Goal: Task Accomplishment & Management: Manage account settings

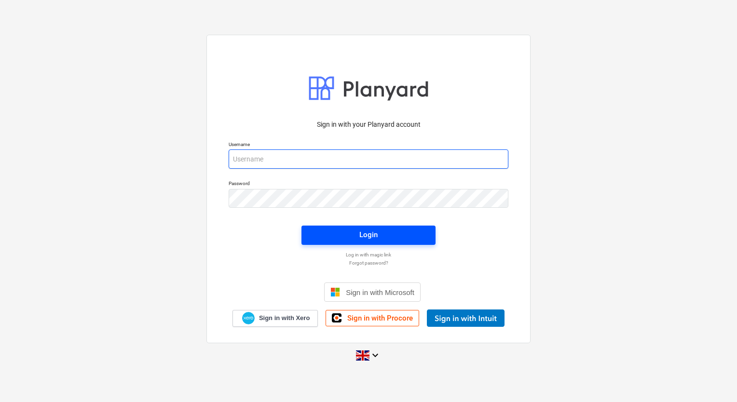
type input "[PERSON_NAME][EMAIL_ADDRESS][PERSON_NAME][DOMAIN_NAME]"
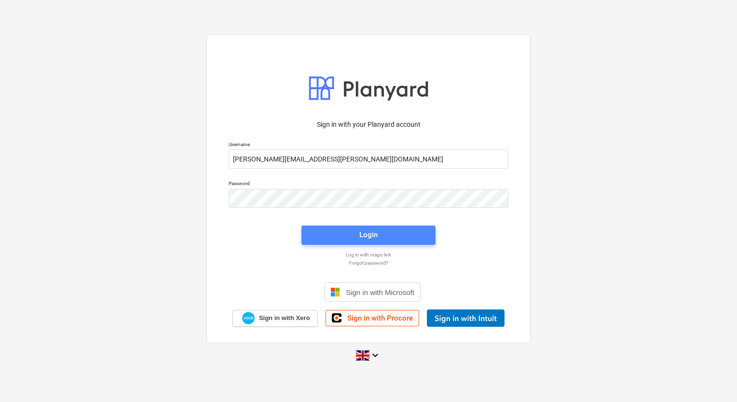
click at [369, 235] on div "Login" at bounding box center [368, 235] width 18 height 13
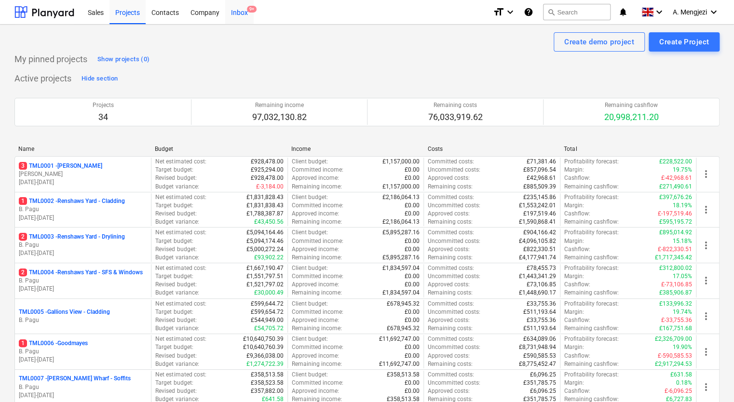
click at [236, 12] on div "Inbox 9+" at bounding box center [239, 12] width 28 height 25
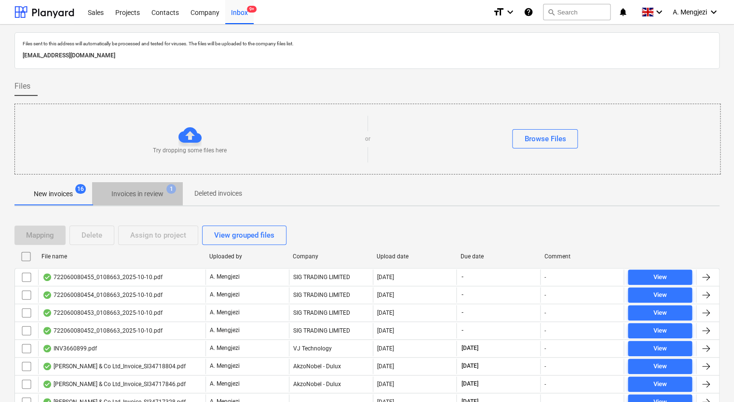
click at [121, 195] on p "Invoices in review" at bounding box center [137, 194] width 52 height 10
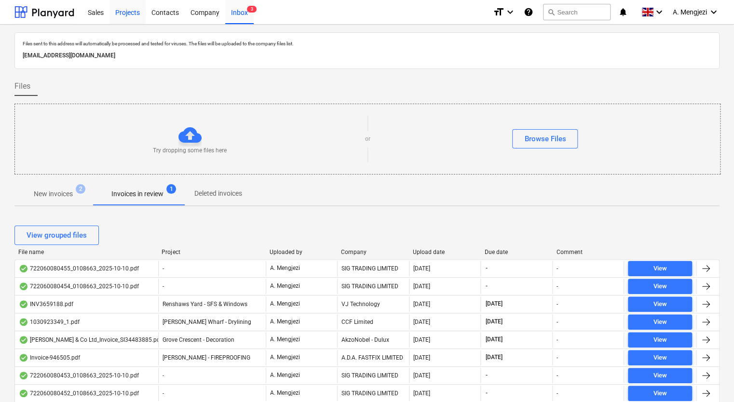
click at [134, 14] on div "Projects" at bounding box center [127, 12] width 36 height 25
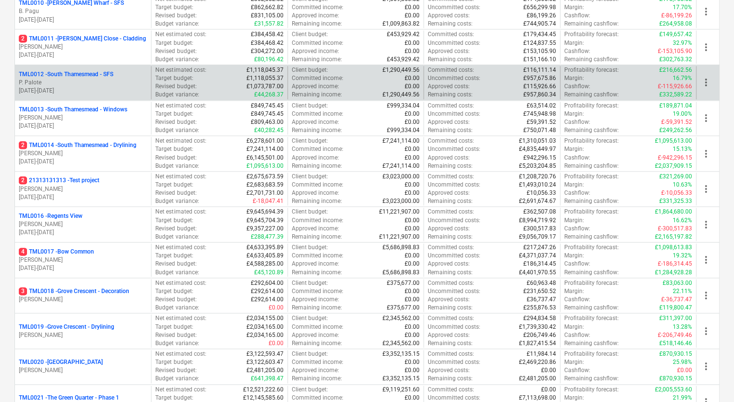
scroll to position [241, 0]
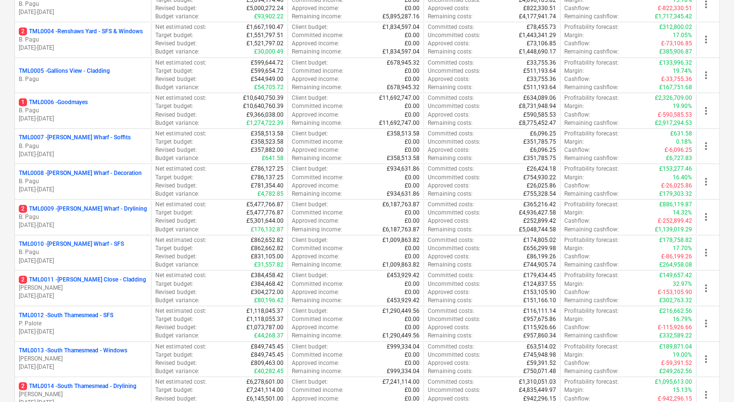
click at [58, 213] on p "B. Pagu" at bounding box center [83, 217] width 128 height 8
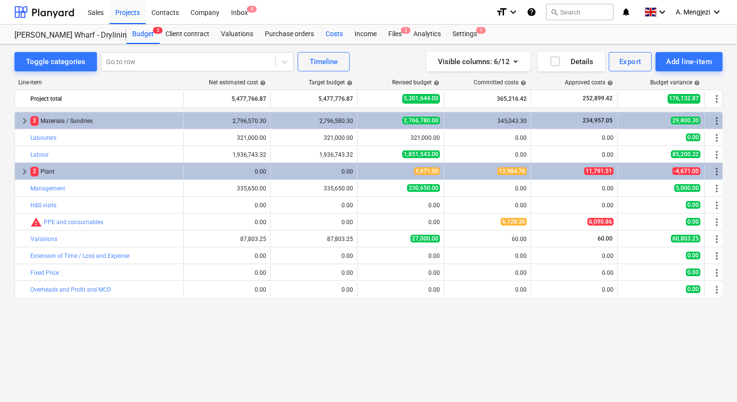
click at [330, 35] on div "Costs" at bounding box center [334, 34] width 29 height 19
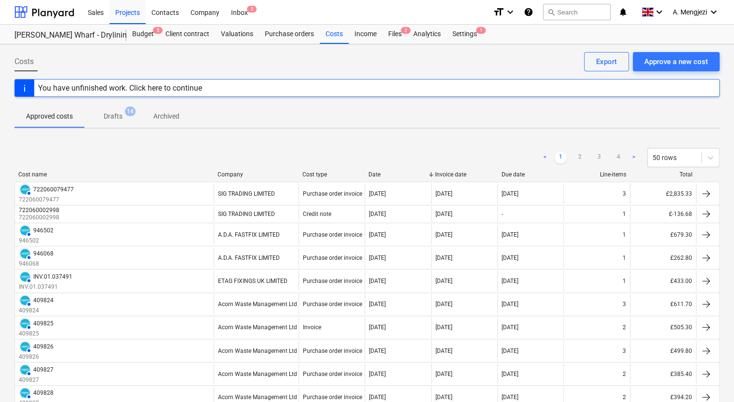
click at [234, 176] on div "Company" at bounding box center [255, 174] width 77 height 7
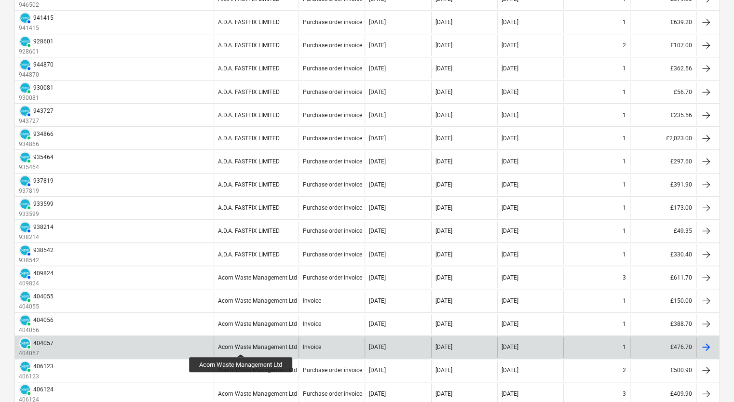
scroll to position [482, 0]
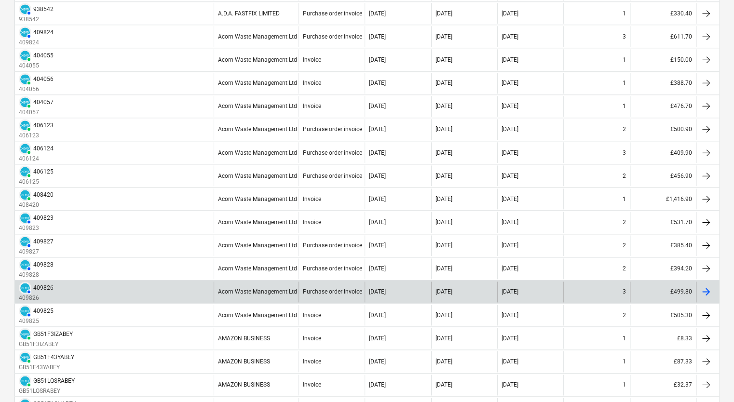
click at [261, 292] on div "Acorn Waste Management Ltd" at bounding box center [256, 292] width 85 height 21
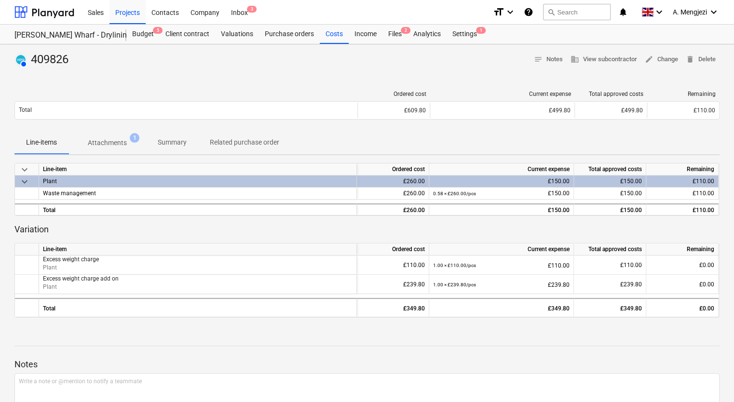
click at [108, 136] on span "Attachments 1" at bounding box center [107, 142] width 78 height 17
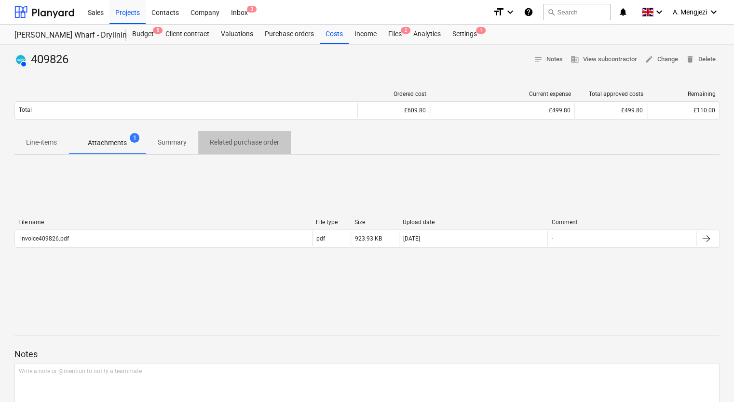
click at [238, 144] on p "Related purchase order" at bounding box center [244, 142] width 69 height 10
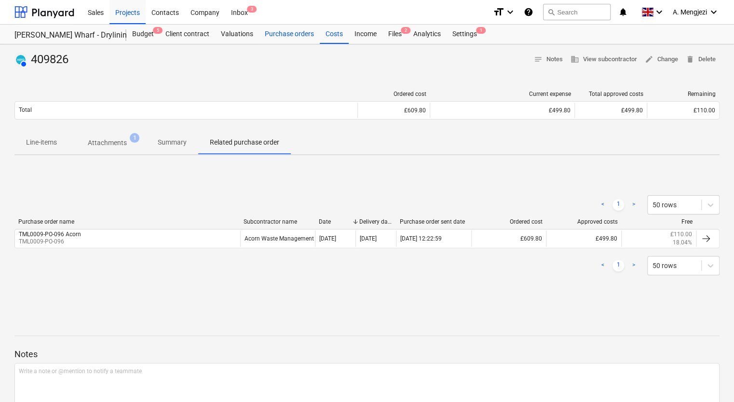
click at [287, 38] on div "Purchase orders" at bounding box center [289, 34] width 61 height 19
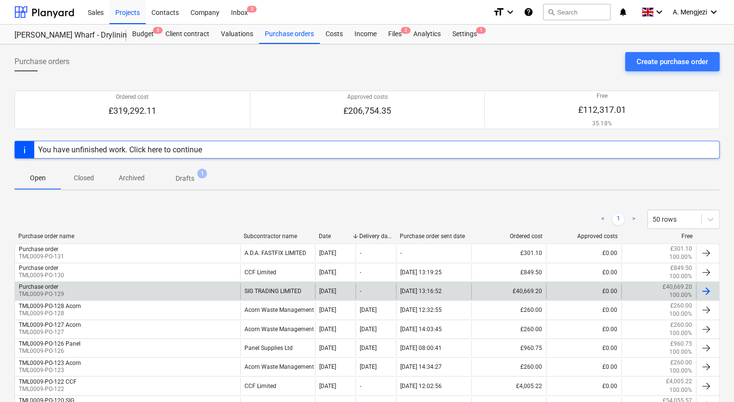
scroll to position [241, 0]
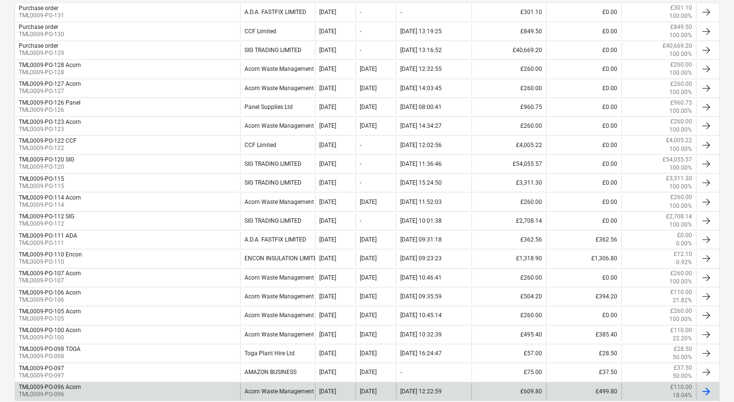
click at [170, 391] on div "TML0009-PO-096 Acorn TML0009-PO-096" at bounding box center [127, 391] width 225 height 16
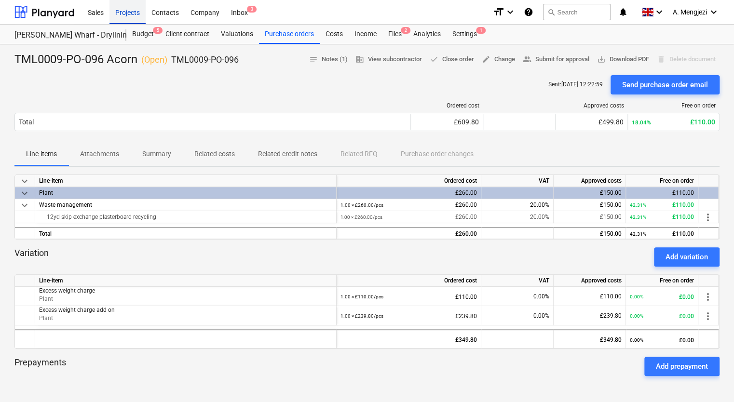
click at [134, 13] on div "Projects" at bounding box center [127, 12] width 36 height 25
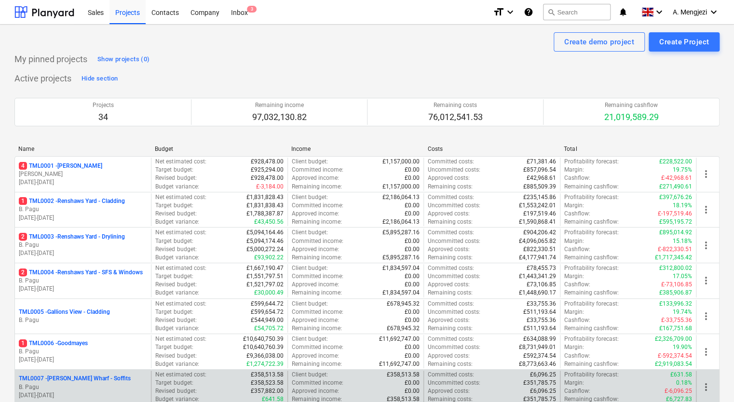
scroll to position [241, 0]
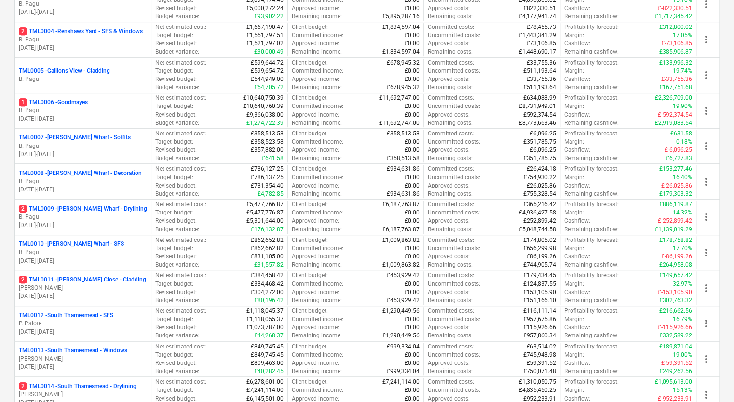
click at [71, 287] on p "[PERSON_NAME]" at bounding box center [83, 288] width 128 height 8
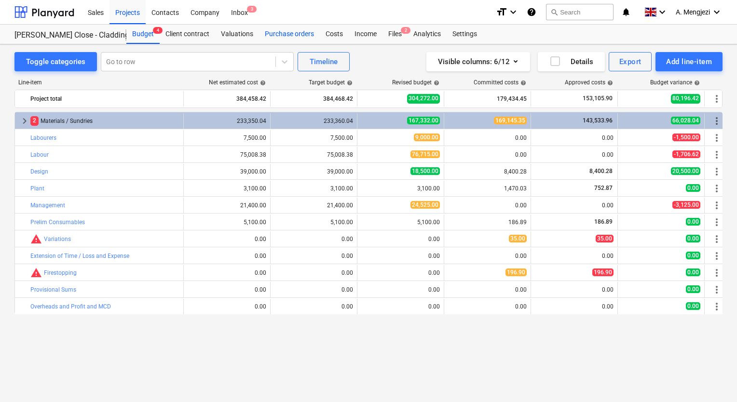
click at [282, 39] on div "Purchase orders" at bounding box center [289, 34] width 61 height 19
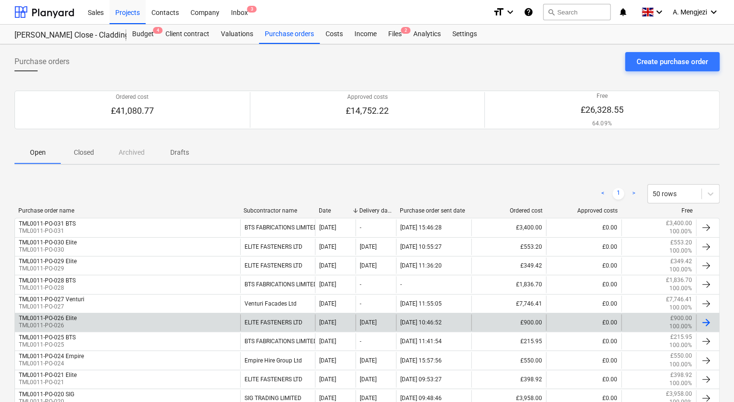
scroll to position [228, 0]
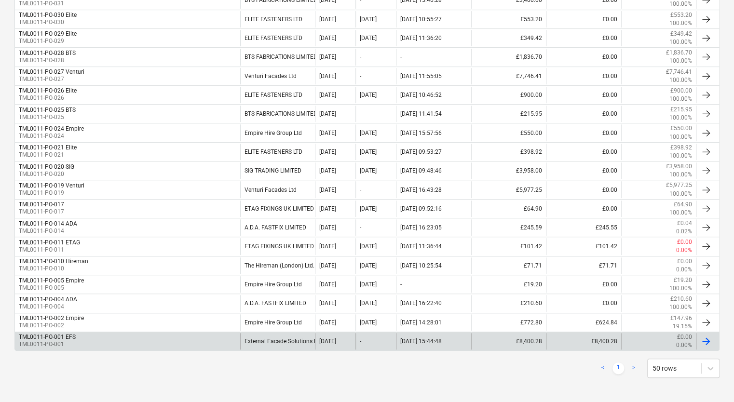
click at [135, 338] on div "TML0011-PO-001 EFS TML0011-PO-001" at bounding box center [127, 341] width 225 height 16
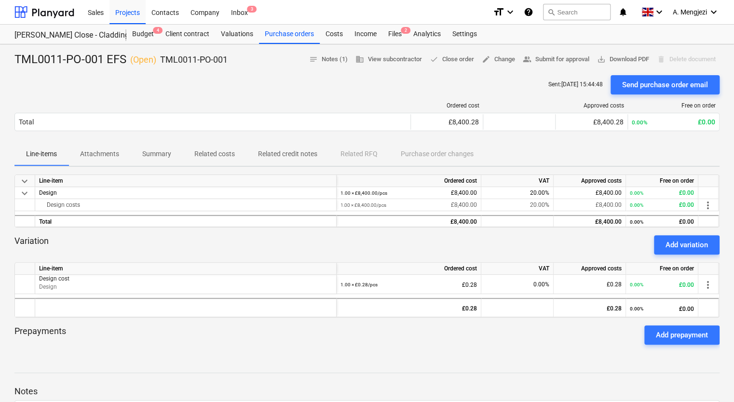
click at [100, 150] on p "Attachments" at bounding box center [99, 154] width 39 height 10
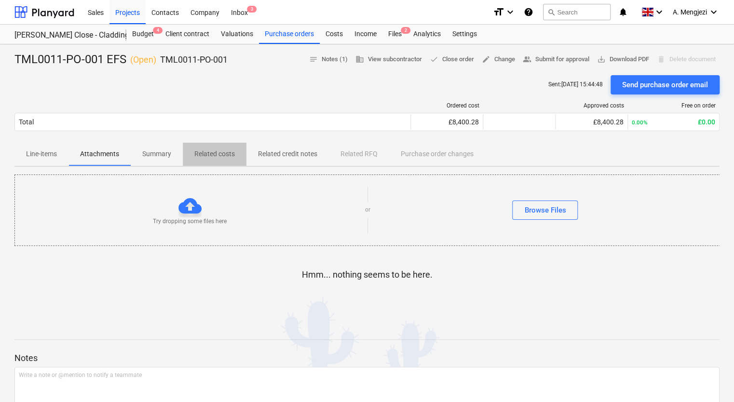
click at [204, 149] on p "Related costs" at bounding box center [214, 154] width 40 height 10
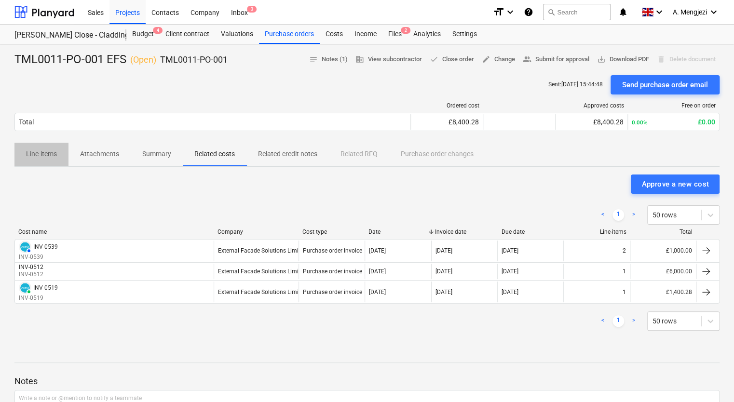
click at [28, 147] on span "Line-items" at bounding box center [41, 154] width 54 height 16
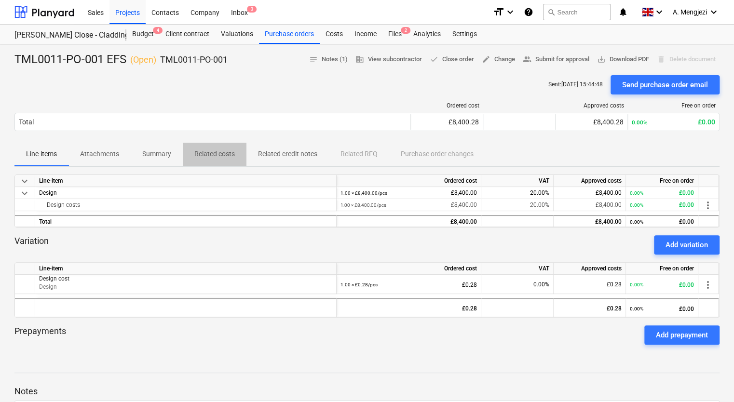
click at [214, 153] on p "Related costs" at bounding box center [214, 154] width 40 height 10
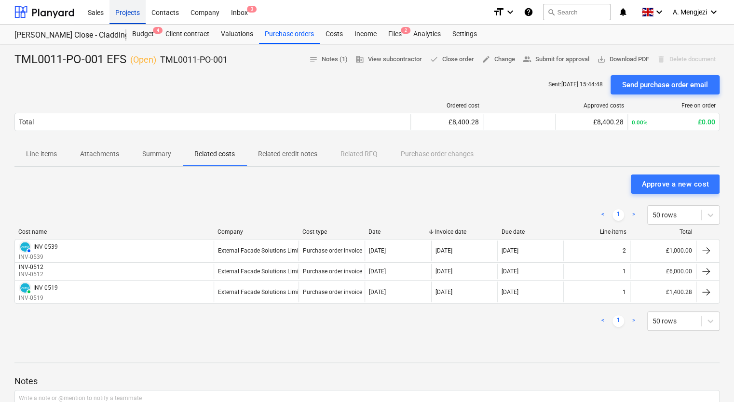
click at [125, 9] on div "Projects" at bounding box center [127, 12] width 36 height 25
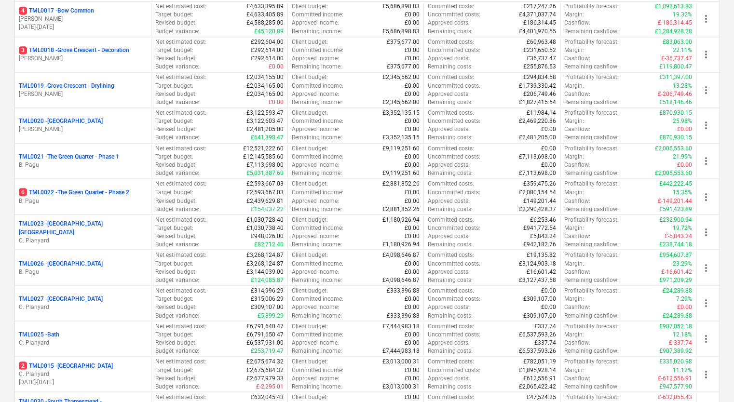
scroll to position [1034, 0]
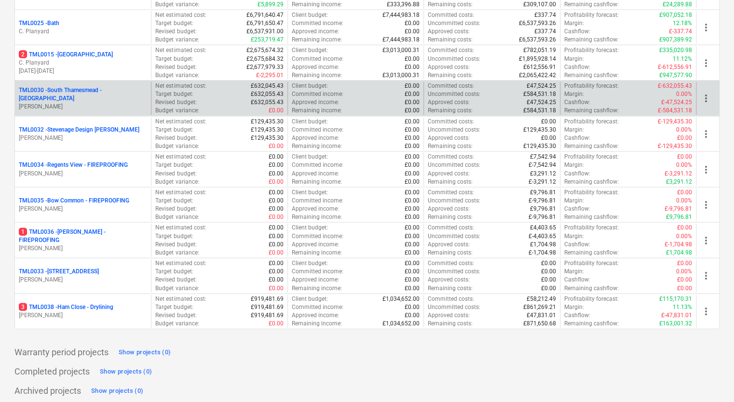
click at [76, 91] on p "TML0030 - [GEOGRAPHIC_DATA] - [GEOGRAPHIC_DATA]" at bounding box center [83, 94] width 128 height 16
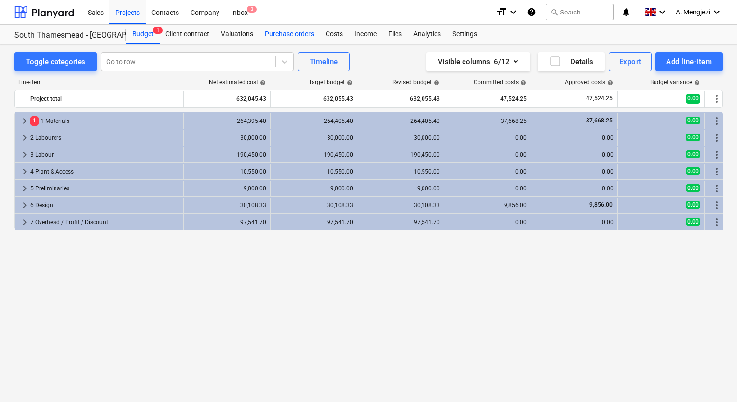
click at [285, 36] on div "Purchase orders" at bounding box center [289, 34] width 61 height 19
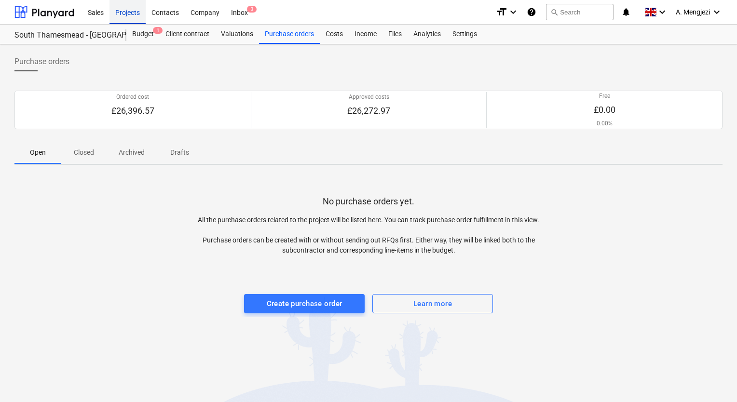
click at [126, 11] on div "Projects" at bounding box center [127, 12] width 36 height 25
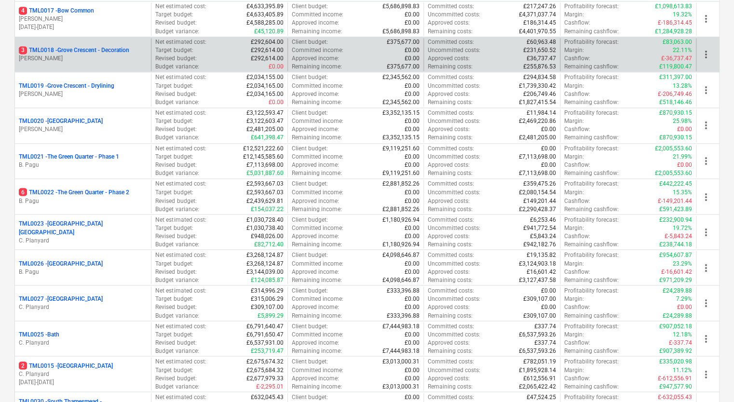
scroll to position [964, 0]
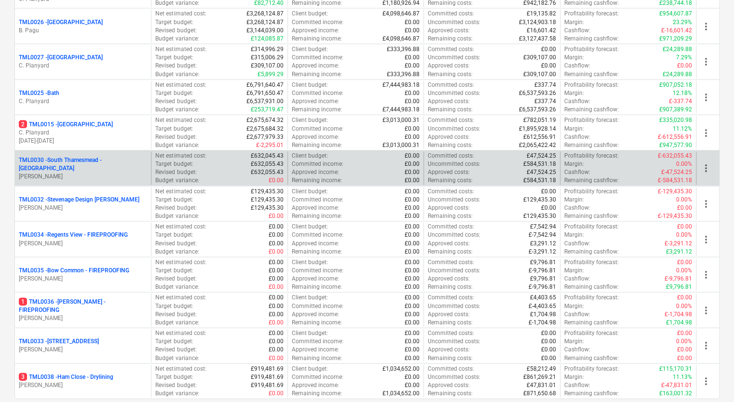
click at [52, 161] on p "TML0030 - [GEOGRAPHIC_DATA] - [GEOGRAPHIC_DATA]" at bounding box center [83, 164] width 128 height 16
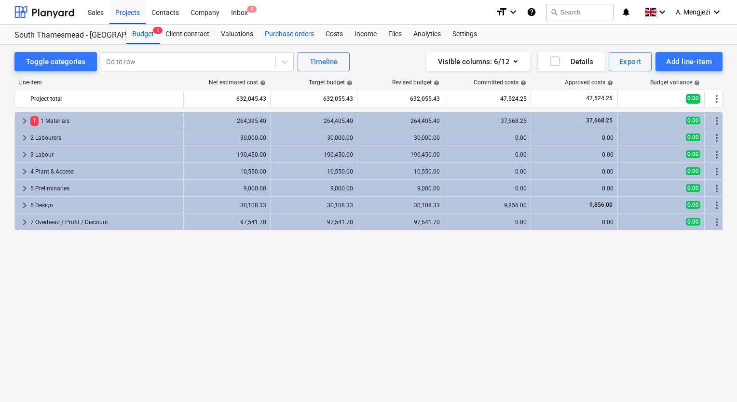
click at [281, 34] on div "Purchase orders" at bounding box center [289, 34] width 61 height 19
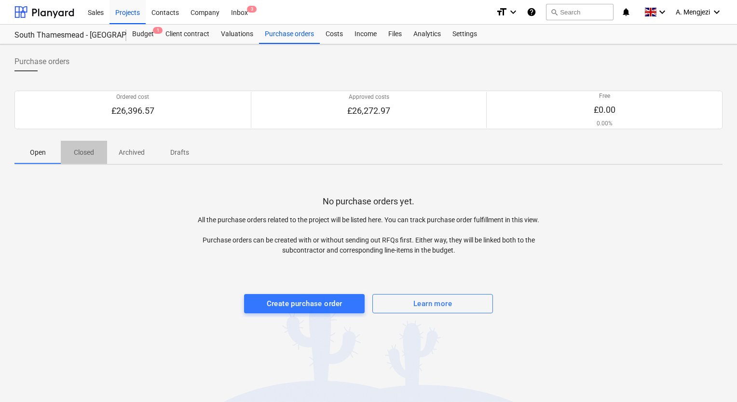
click at [80, 149] on p "Closed" at bounding box center [83, 153] width 23 height 10
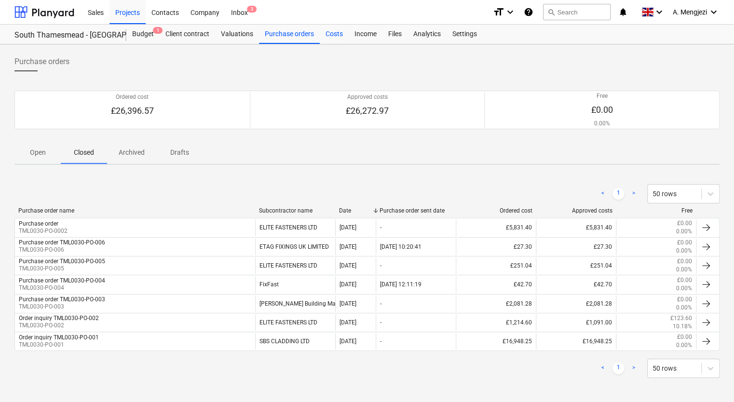
click at [326, 33] on div "Costs" at bounding box center [334, 34] width 29 height 19
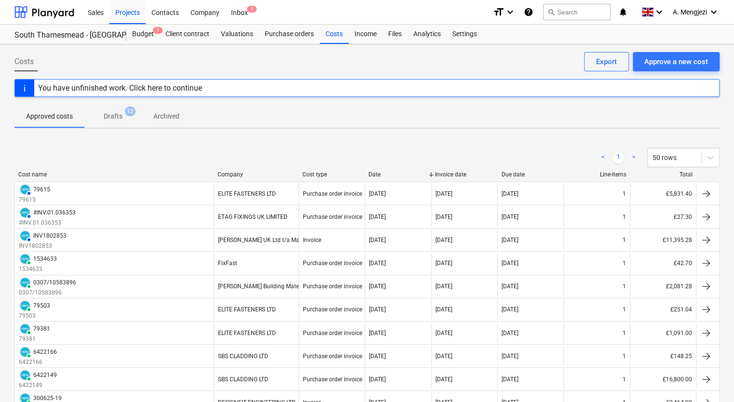
click at [240, 175] on div "Company" at bounding box center [255, 174] width 77 height 7
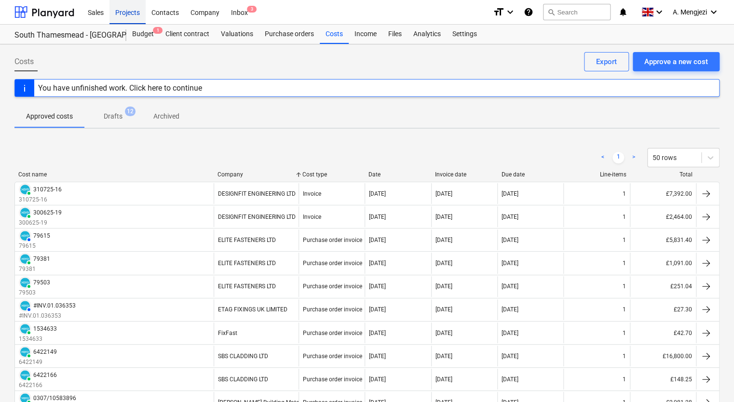
click at [127, 5] on div "Projects" at bounding box center [127, 12] width 36 height 25
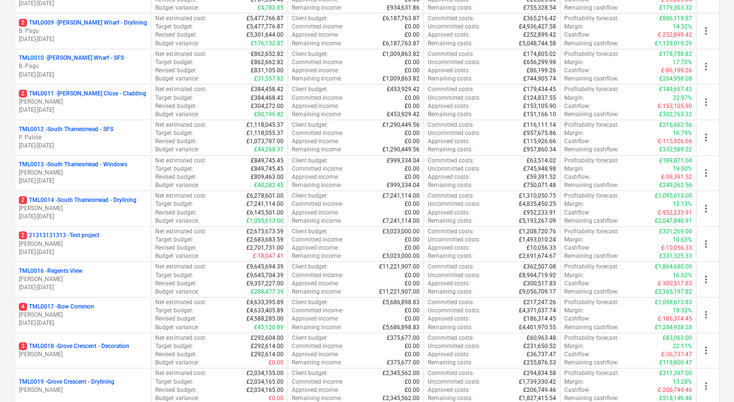
scroll to position [417, 0]
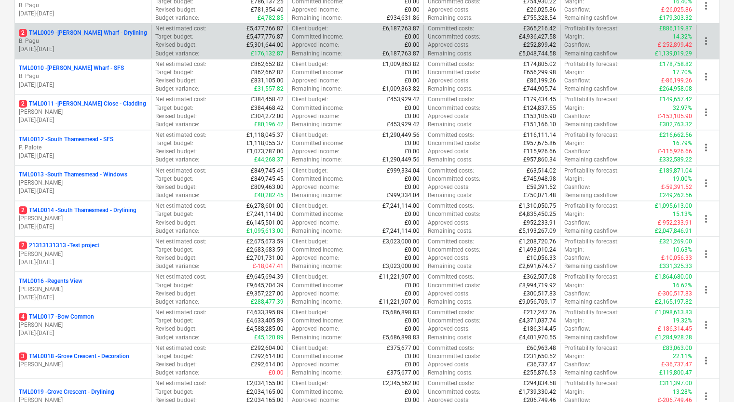
click at [68, 41] on p "B. Pagu" at bounding box center [83, 41] width 128 height 8
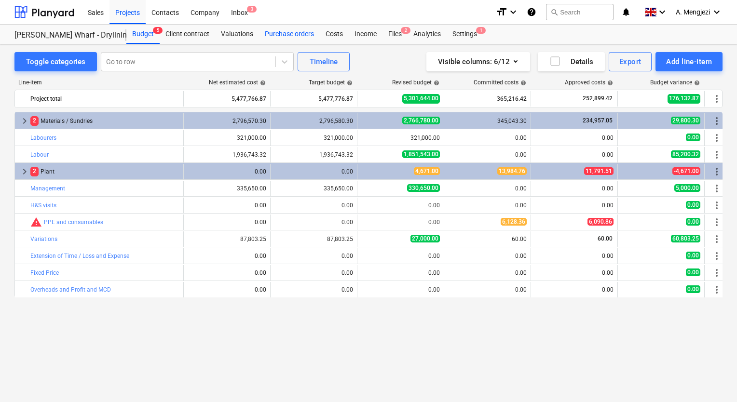
click at [289, 33] on div "Purchase orders" at bounding box center [289, 34] width 61 height 19
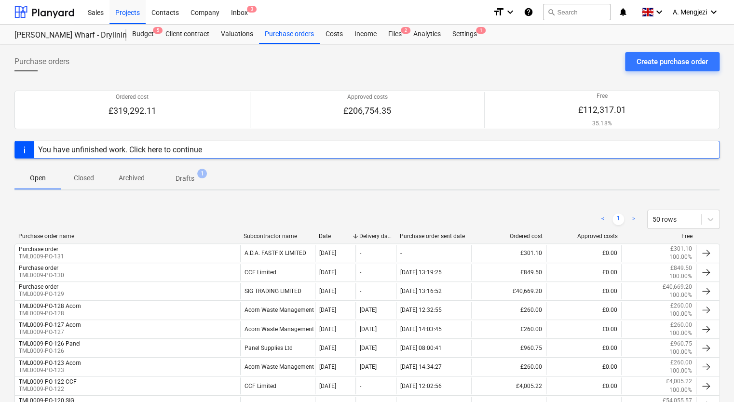
click at [156, 149] on div "You have unfinished work. Click here to continue" at bounding box center [120, 149] width 164 height 9
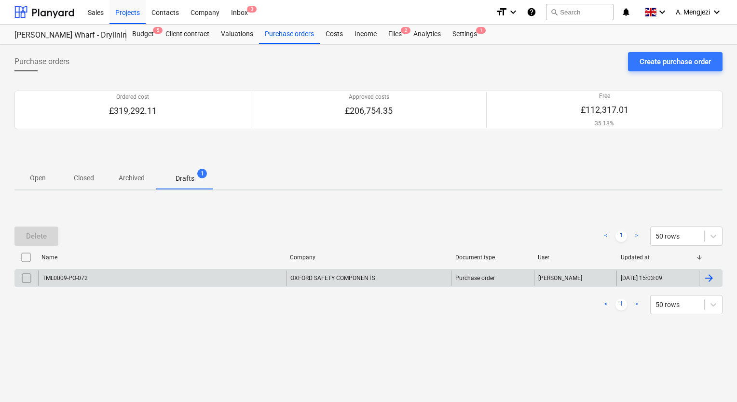
click at [26, 279] on input "checkbox" at bounding box center [26, 277] width 15 height 15
click at [27, 231] on div "Delete" at bounding box center [36, 236] width 21 height 13
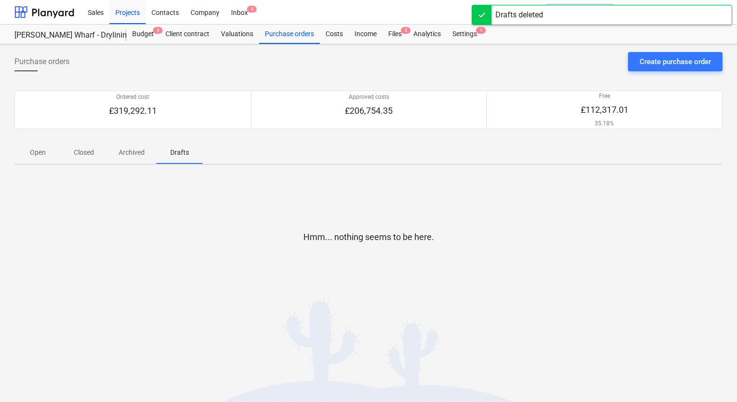
click at [41, 149] on p "Open" at bounding box center [37, 153] width 23 height 10
